Goal: Feedback & Contribution: Contribute content

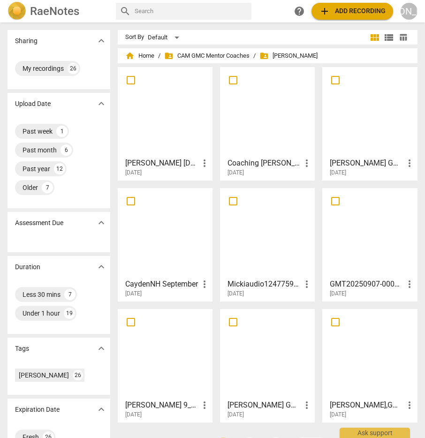
click at [180, 100] on div at bounding box center [165, 111] width 88 height 83
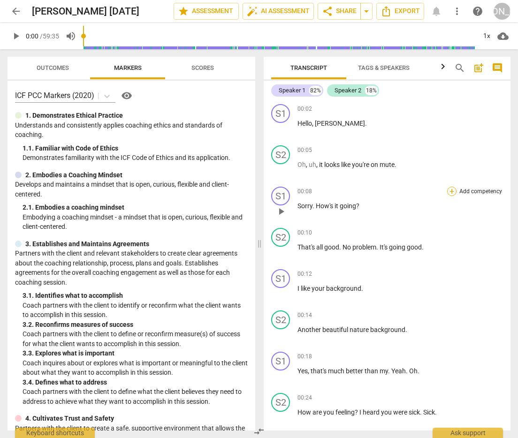
click at [425, 188] on div "+" at bounding box center [451, 191] width 9 height 9
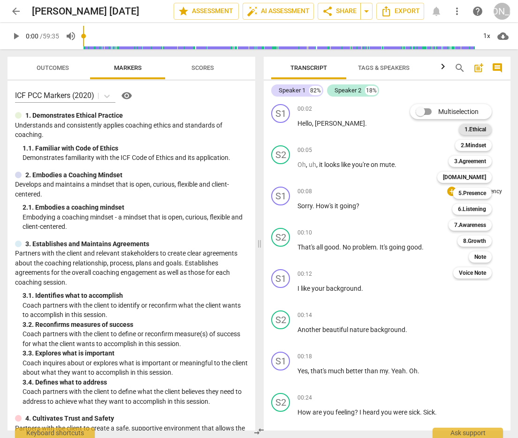
click at [425, 130] on b "1.Ethical" at bounding box center [476, 129] width 22 height 11
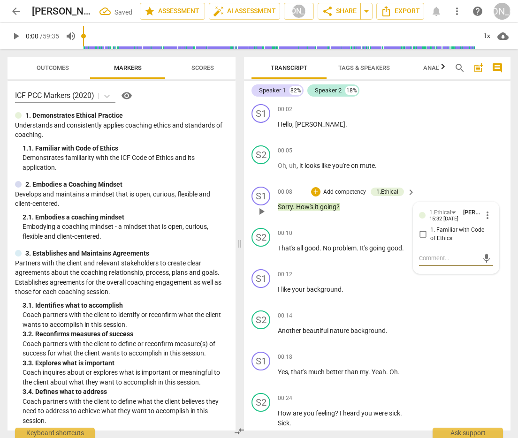
click at [420, 235] on input "1. Familiar with Code of Ethics" at bounding box center [422, 234] width 15 height 11
checkbox input "true"
click at [425, 257] on textarea at bounding box center [448, 258] width 59 height 9
type textarea "Y"
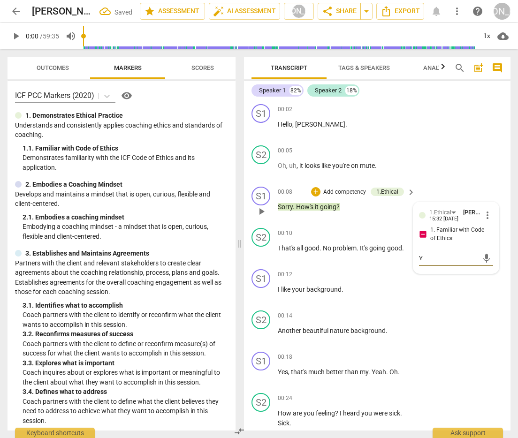
type textarea "Yo"
type textarea "You"
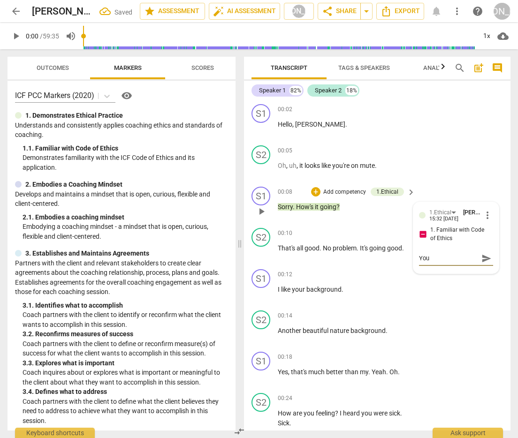
type textarea "You w"
type textarea "You want"
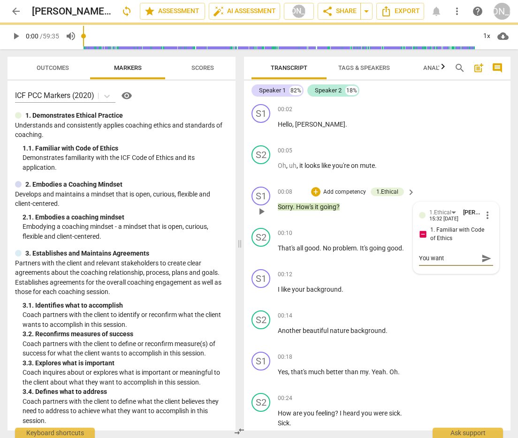
type textarea "You want t"
type textarea "You want to"
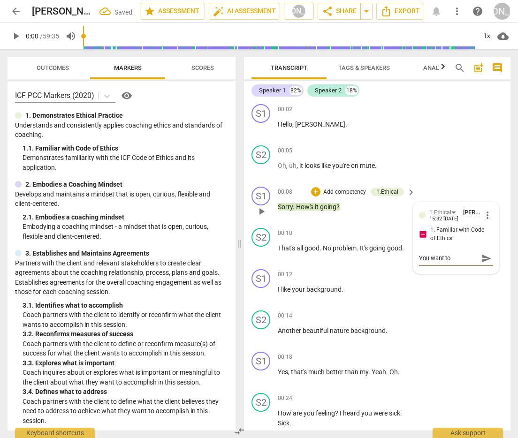
type textarea "You want to b"
type textarea "You want to be"
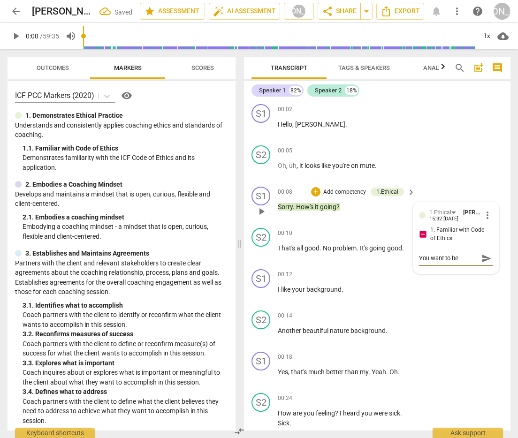
type textarea "You want to be s"
type textarea "You want to be su"
type textarea "You want to be sur"
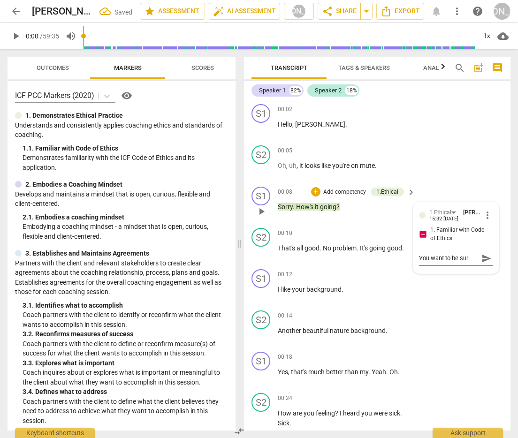
type textarea "You want to be sure"
type textarea "You want to be sure a"
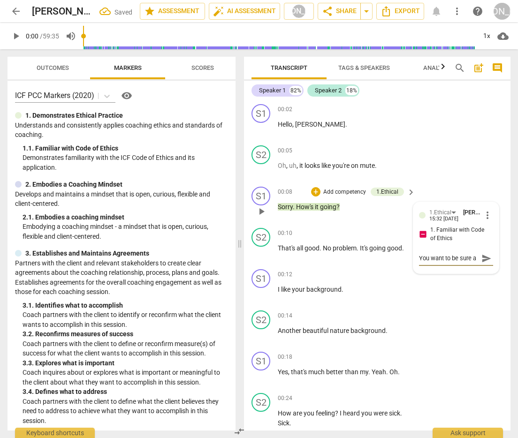
type textarea "You want to be sure an"
type textarea "You want to be sure and"
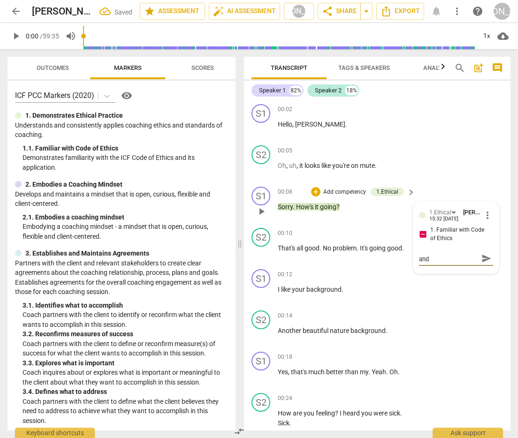
type textarea "You want to be sure and"
type textarea "You want to be sure and m"
type textarea "You want to be sure and me"
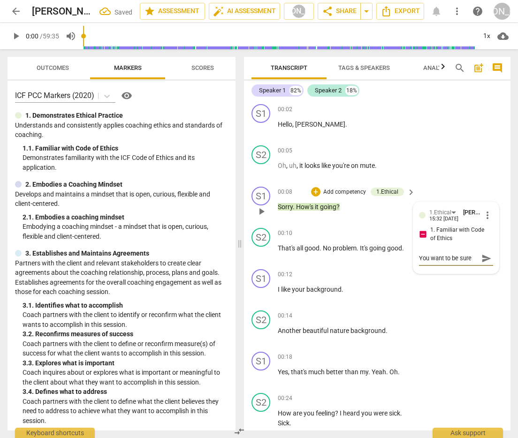
type textarea "You want to be sure and men"
type textarea "You want to be sure and ment"
type textarea "You want to be sure and menti"
type textarea "You want to be sure and mentio"
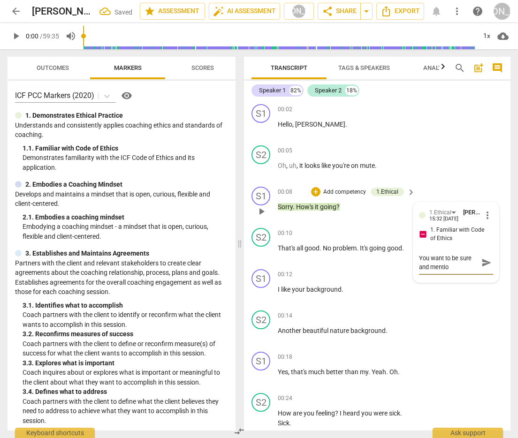
type textarea "You want to be sure and mention"
type textarea "You want to be sure and mention c"
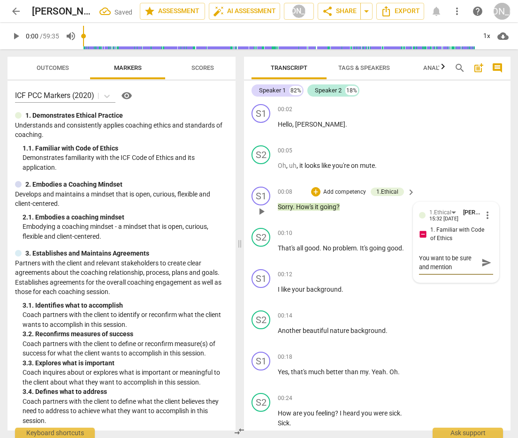
type textarea "You want to be sure and mention c"
type textarea "You want to be sure and mention co"
type textarea "You want to be sure and mention con"
type textarea "You want to be sure and mention conf"
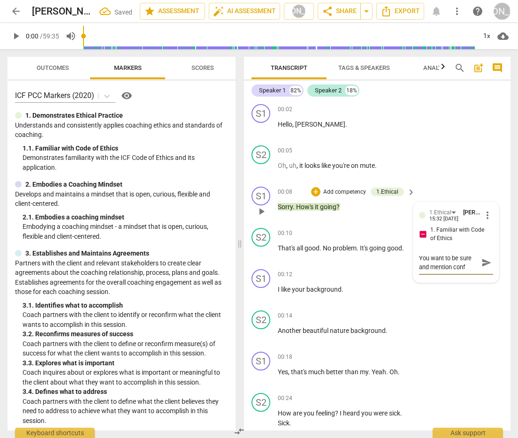
type textarea "You want to be sure and mention confi"
type textarea "You want to be sure and mention confid"
type textarea "You want to be sure and mention confide"
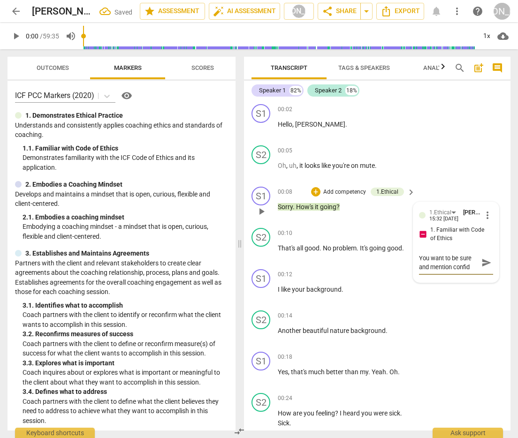
type textarea "You want to be sure and mention confide"
type textarea "You want to be sure and mention confiden"
type textarea "You want to be sure and mention confident"
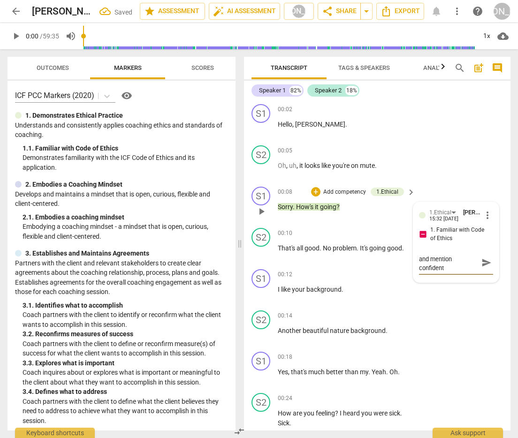
type textarea "You want to be sure and mention confidenti"
type textarea "You want to be sure and mention confidentia"
type textarea "You want to be sure and mention confidential"
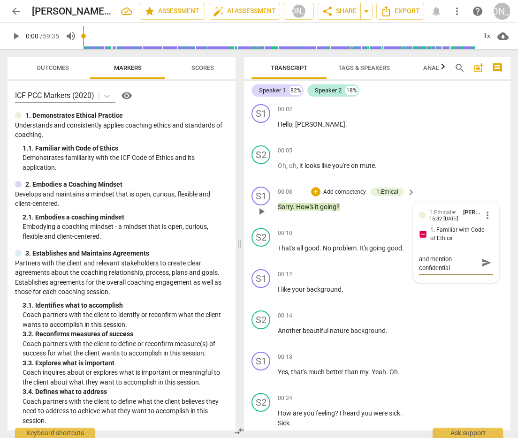
type textarea "You want to be sure and mention confidentiali"
type textarea "You want to be sure and mention confidentialit"
type textarea "You want to be sure and mention confidentiality"
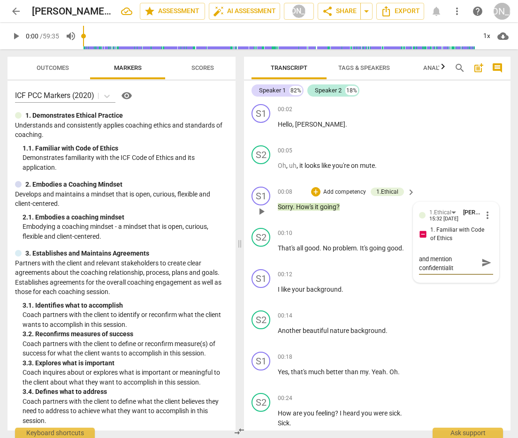
type textarea "You want to be sure and mention confidentiality"
type textarea "You want to be sure and mention confidentiality a"
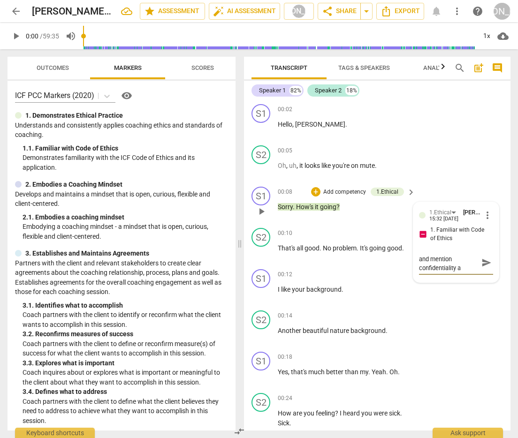
type textarea "You want to be sure and mention confidentiality an"
type textarea "You want to be sure and mention confidentiality and"
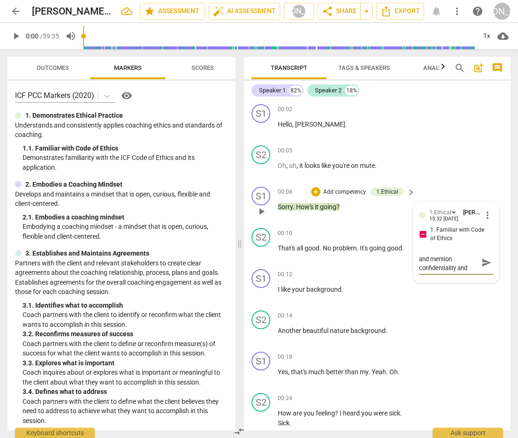
type textarea "You want to be sure and mention confidentiality and"
type textarea "You want to be sure and mention confidentiality and g"
type textarea "You want to be sure and mention confidentiality and ge"
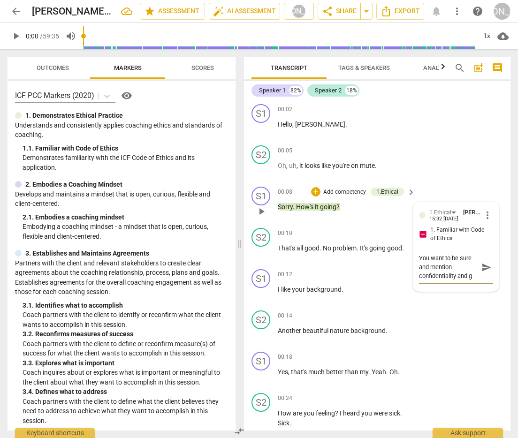
type textarea "You want to be sure and mention confidentiality and ge"
type textarea "You want to be sure and mention confidentiality and ge a"
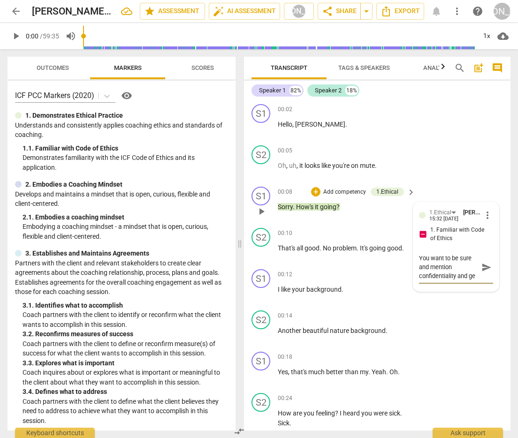
scroll to position [8, 0]
type textarea "You want to be sure and mention confidentiality and ge"
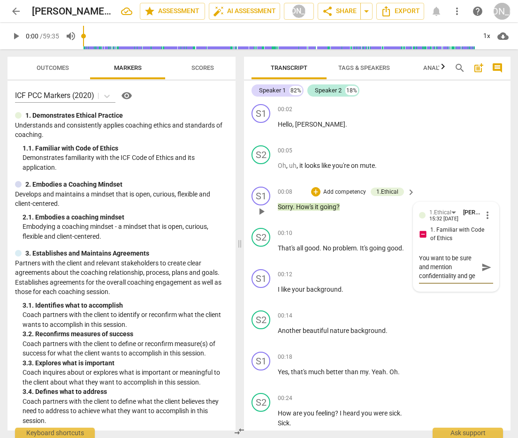
type textarea "You want to be sure and mention confidentiality and get"
type textarea "You want to be sure and mention confidentiality and get a"
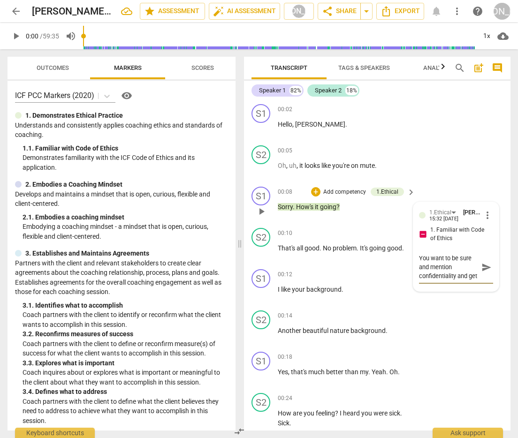
type textarea "You want to be sure and mention confidentiality and get a"
type textarea "You want to be sure and mention confidentiality and get ag"
type textarea "You want to be sure and mention confidentiality and get agr"
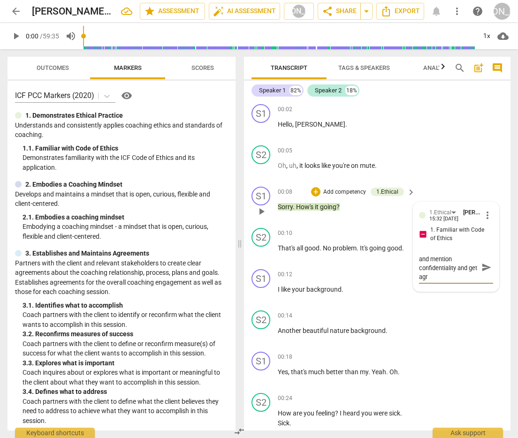
type textarea "You want to be sure and mention confidentiality and get agre"
type textarea "You want to be sure and mention confidentiality and get agree"
type textarea "You want to be sure and mention confidentiality and get agreem"
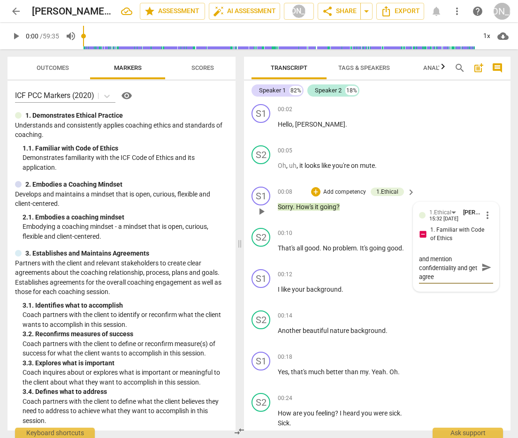
type textarea "You want to be sure and mention confidentiality and get agreem"
type textarea "You want to be sure and mention confidentiality and get agreeme"
type textarea "You want to be sure and mention confidentiality and get agreemen"
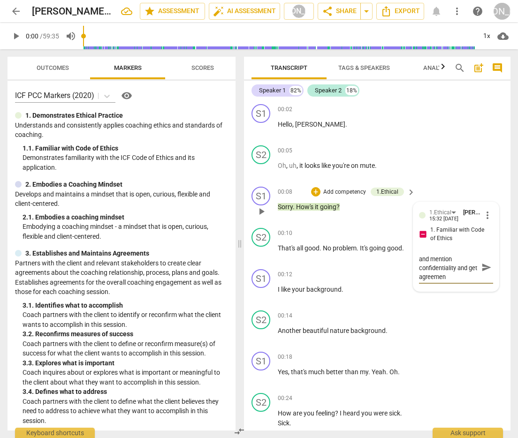
type textarea "You want to be sure and mention confidentiality and get agreement"
type textarea "You want to be sure and mention confidentiality and get agreement w"
type textarea "You want to be sure and mention confidentiality and get agreement wi"
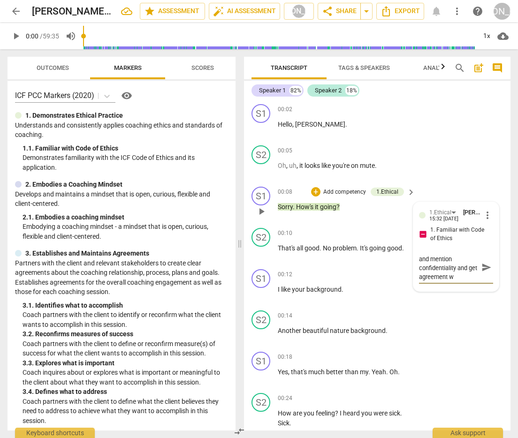
type textarea "You want to be sure and mention confidentiality and get agreement wi"
type textarea "You want to be sure and mention confidentiality and get agreement wit"
type textarea "You want to be sure and mention confidentiality and get agreement with"
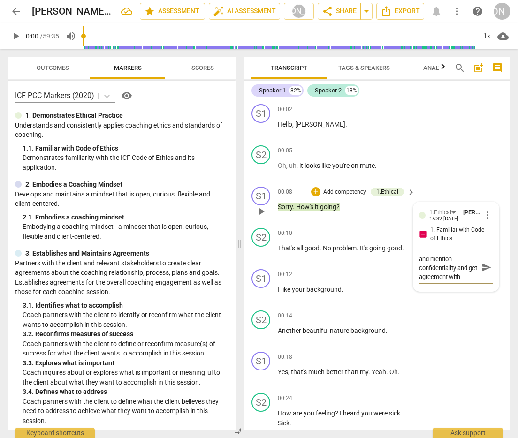
type textarea "You want to be sure and mention confidentiality and get agreement with"
type textarea "You want to be sure and mention confidentiality and get agreement with t"
type textarea "You want to be sure and mention confidentiality and get agreement with th"
type textarea "You want to be sure and mention confidentiality and get agreement with the"
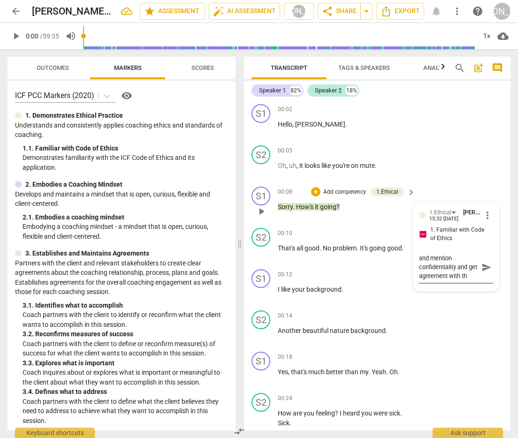
type textarea "You want to be sure and mention confidentiality and get agreement with the"
type textarea "You want to be sure and mention confidentiality and get agreement with the c"
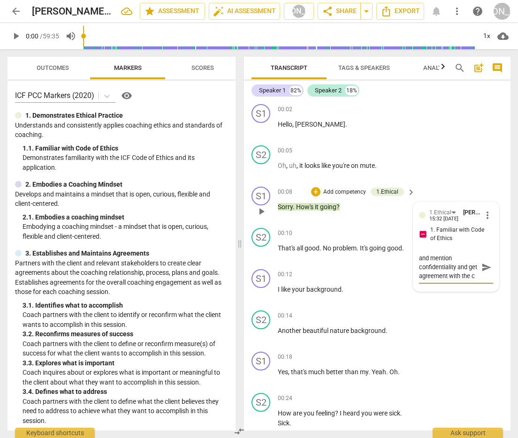
type textarea "You want to be sure and mention confidentiality and get agreement with the cl"
type textarea "You want to be sure and mention confidentiality and get agreement with the cli"
type textarea "You want to be sure and mention confidentiality and get agreement with the clie"
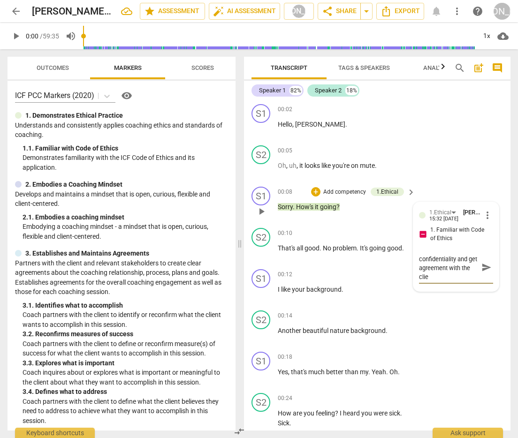
type textarea "You want to be sure and mention confidentiality and get agreement with the clien"
type textarea "You want to be sure and mention confidentiality and get agreement with the clie…"
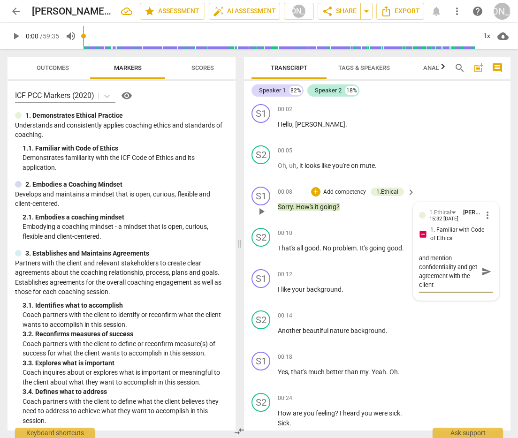
type textarea "You want to be sure and mention confidentiality and get agreement with the clie…"
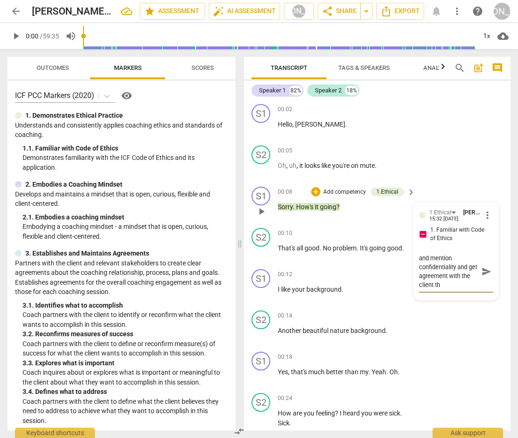
type textarea "You want to be sure and mention confidentiality and get agreement with the clie…"
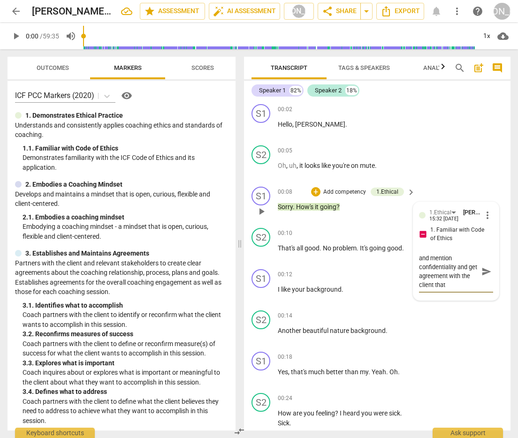
type textarea "You want to be sure and mention confidentiality and get agreement with the clie…"
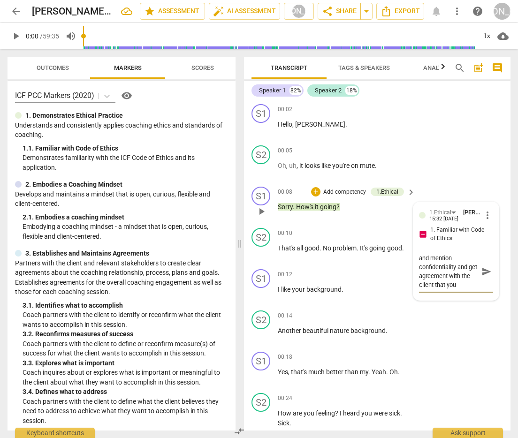
type textarea "You want to be sure and mention confidentiality and get agreement with the clie…"
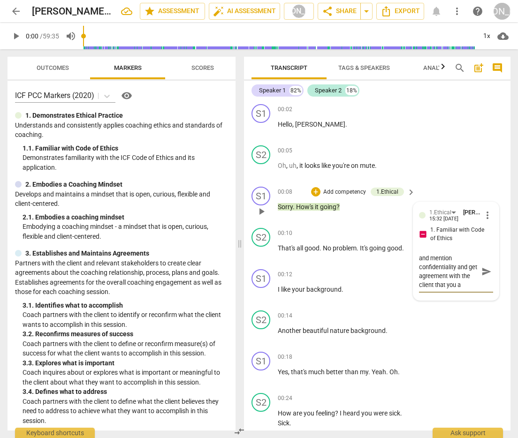
type textarea "You want to be sure and mention confidentiality and get agreement with the clie…"
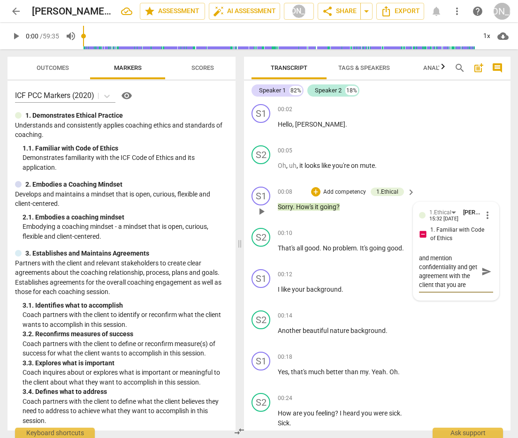
type textarea "You want to be sure and mention confidentiality and get agreement with the clie…"
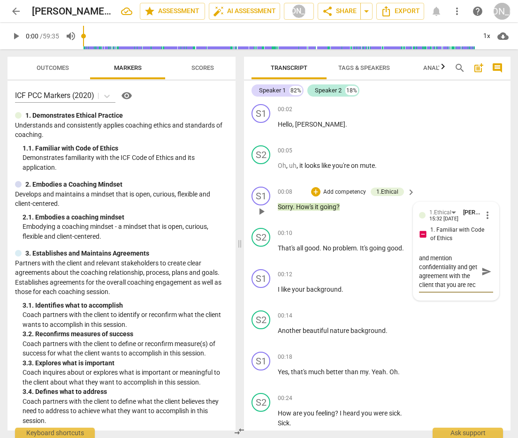
type textarea "You want to be sure and mention confidentiality and get agreement with the clie…"
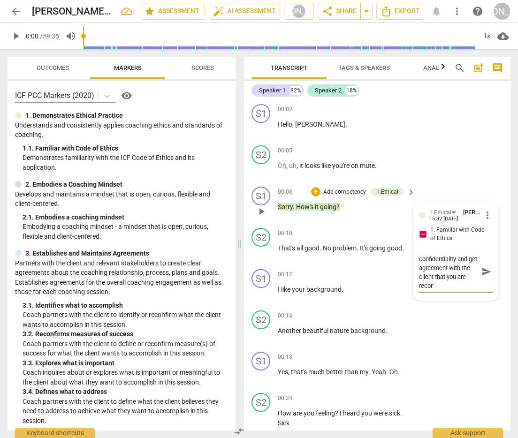
type textarea "You want to be sure and mention confidentiality and get agreement with the clie…"
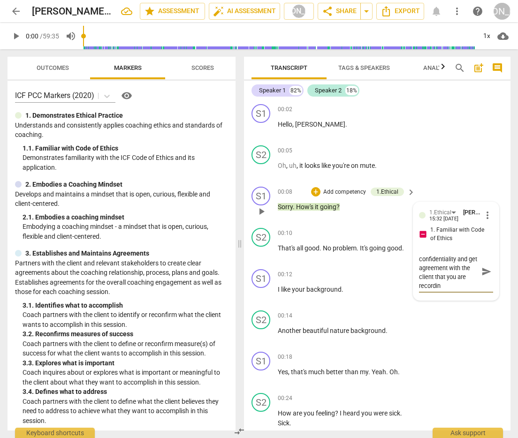
type textarea "You want to be sure and mention confidentiality and get agreement with the clie…"
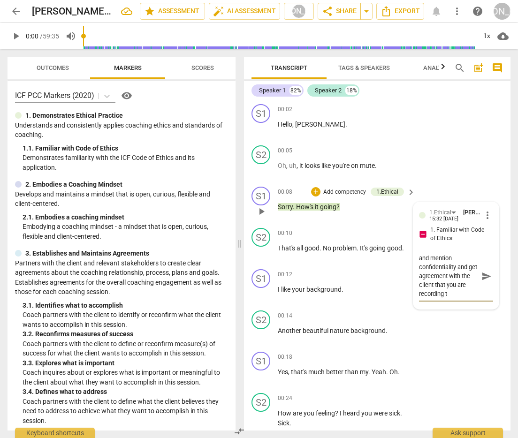
type textarea "You want to be sure and mention confidentiality and get agreement with the clie…"
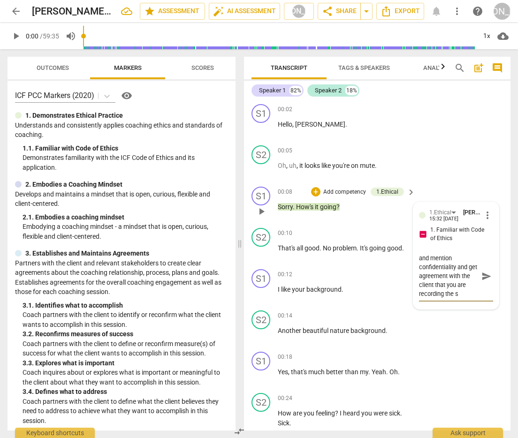
type textarea "You want to be sure and mention confidentiality and get agreement with the clie…"
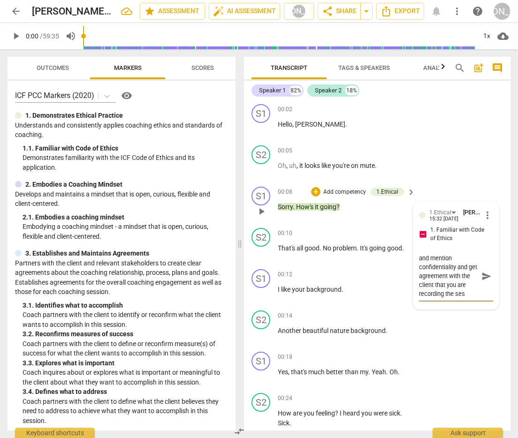
type textarea "You want to be sure and mention confidentiality and get agreement with the clie…"
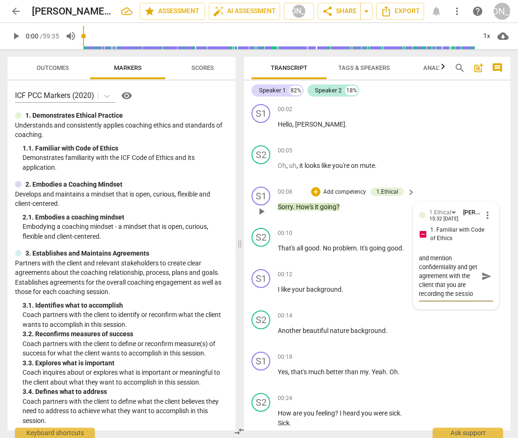
type textarea "You want to be sure and mention confidentiality and get agreement with the clie…"
click at [422, 323] on textarea "You want to be sure and mention confidentiality and get agreement with the clie…" at bounding box center [448, 289] width 59 height 71
click at [425, 323] on textarea "You want to be sure and mention confidentiality and get agreement with the clie…" at bounding box center [448, 289] width 59 height 71
click at [425, 290] on span "send" at bounding box center [487, 290] width 10 height 10
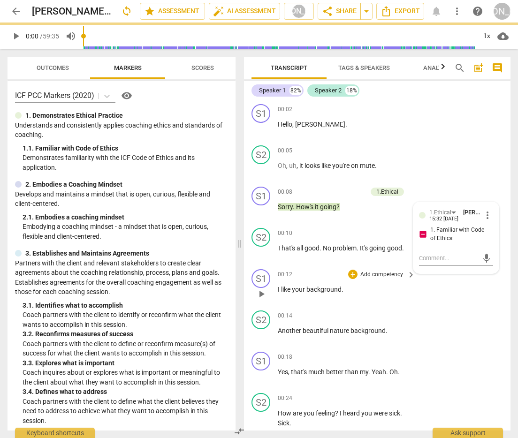
scroll to position [0, 0]
